Goal: Navigation & Orientation: Understand site structure

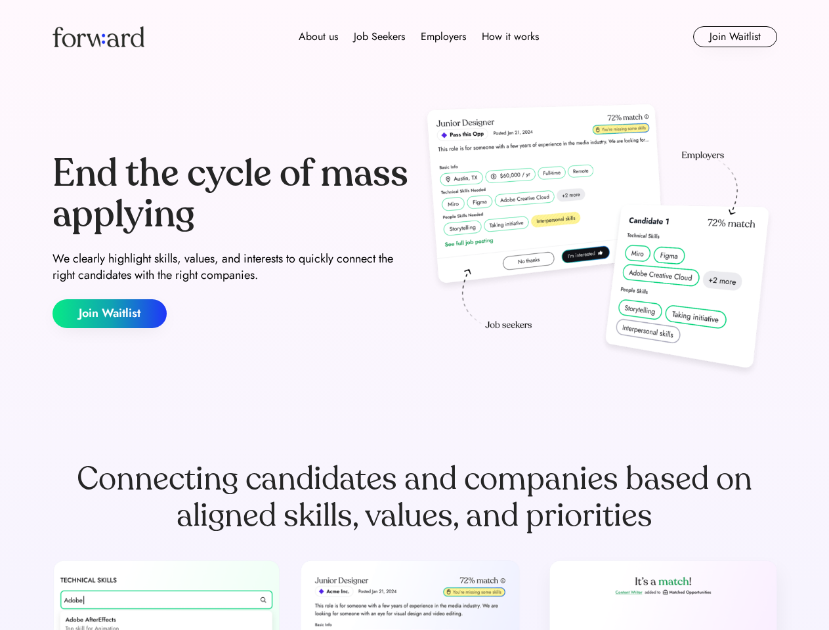
click at [414, 315] on div "End the cycle of mass applying We clearly highlight skills, values, and interes…" at bounding box center [415, 241] width 725 height 282
click at [415, 37] on div "About us Job Seekers Employers How it works" at bounding box center [418, 37] width 517 height 16
click at [98, 37] on img at bounding box center [99, 36] width 92 height 21
click at [419, 37] on div "About us Job Seekers Employers How it works" at bounding box center [418, 37] width 517 height 16
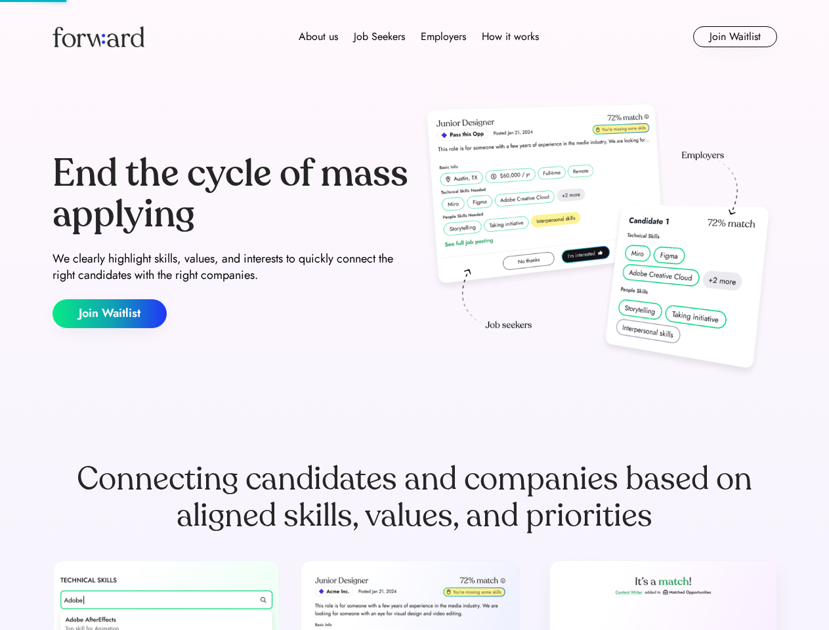
click at [318, 37] on div "About us" at bounding box center [318, 37] width 39 height 16
click at [379, 37] on div "Job Seekers" at bounding box center [379, 37] width 51 height 16
click at [443, 37] on div "Employers" at bounding box center [443, 37] width 45 height 16
